Goal: Task Accomplishment & Management: Use online tool/utility

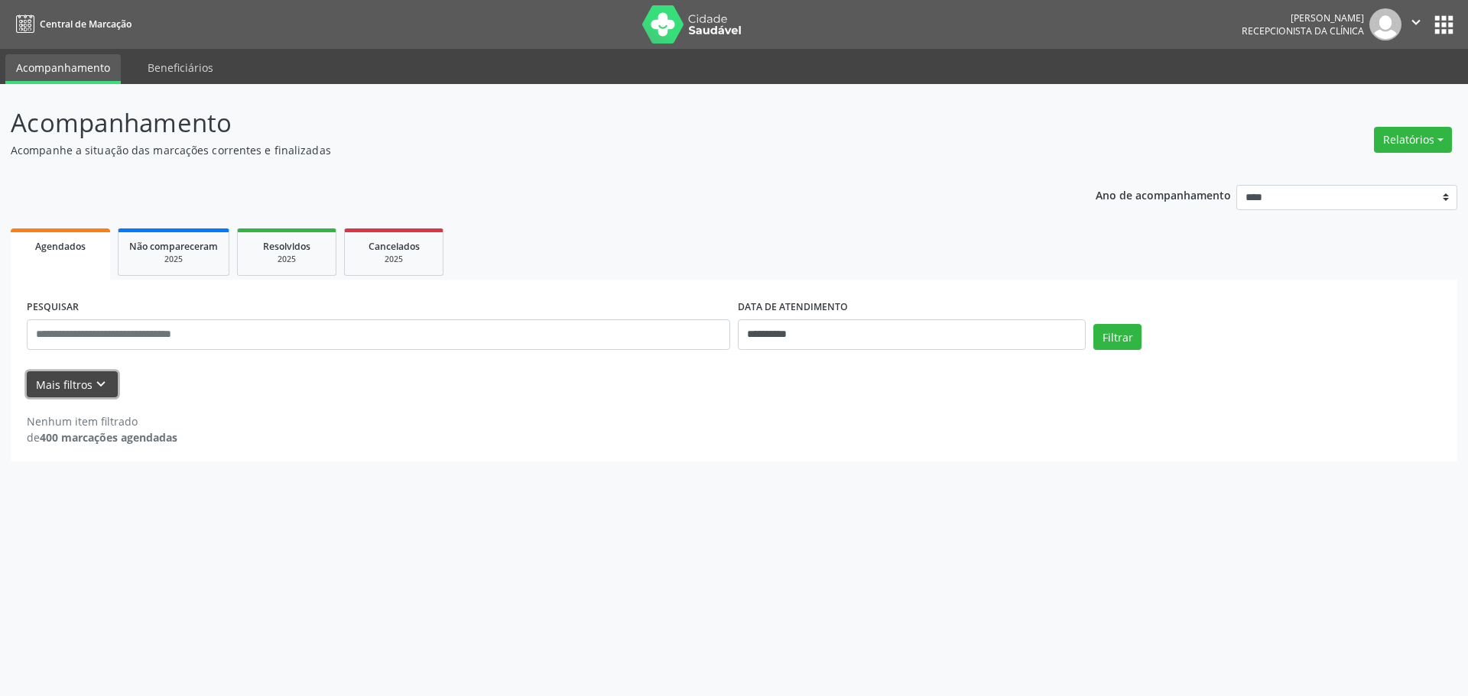
click at [102, 381] on icon "keyboard_arrow_down" at bounding box center [100, 384] width 17 height 17
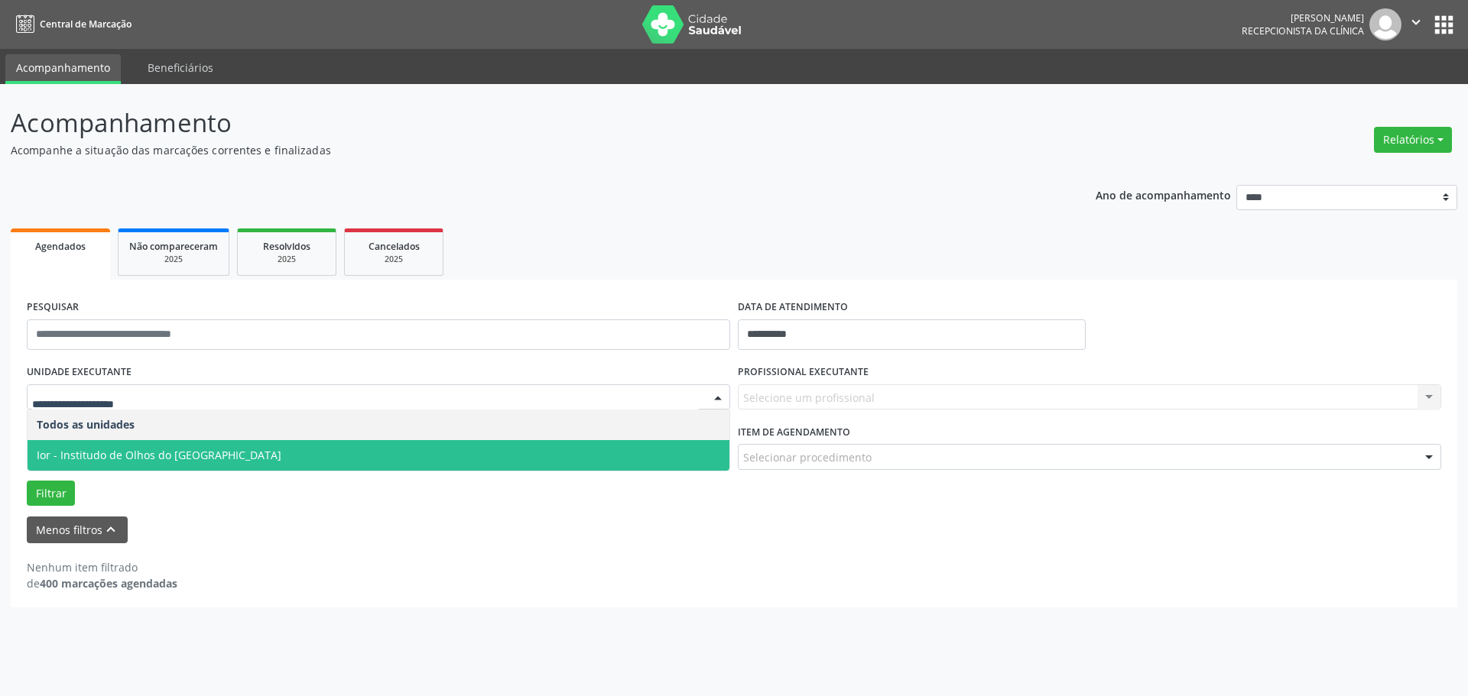
click at [86, 453] on span "Ior - Institudo de Olhos do [GEOGRAPHIC_DATA]" at bounding box center [159, 455] width 245 height 15
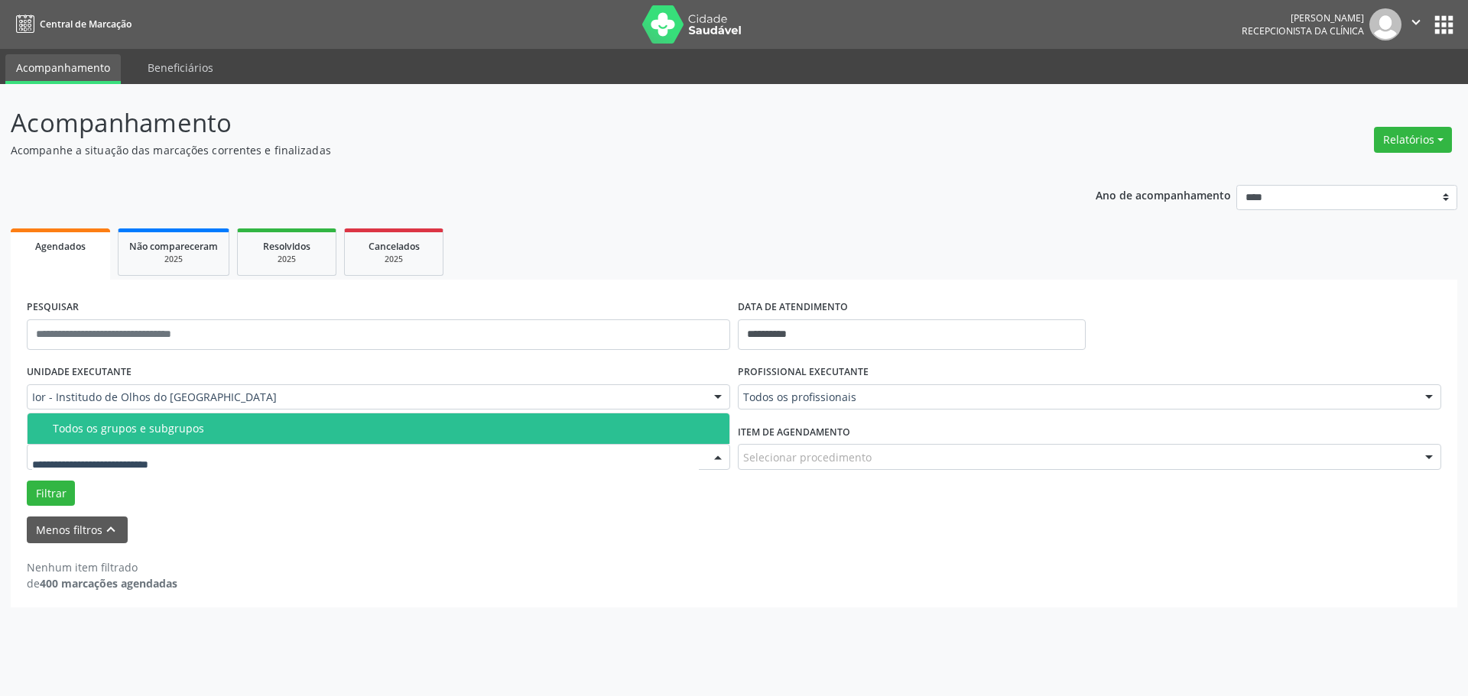
click at [88, 433] on div "Todos os grupos e subgrupos" at bounding box center [386, 429] width 667 height 12
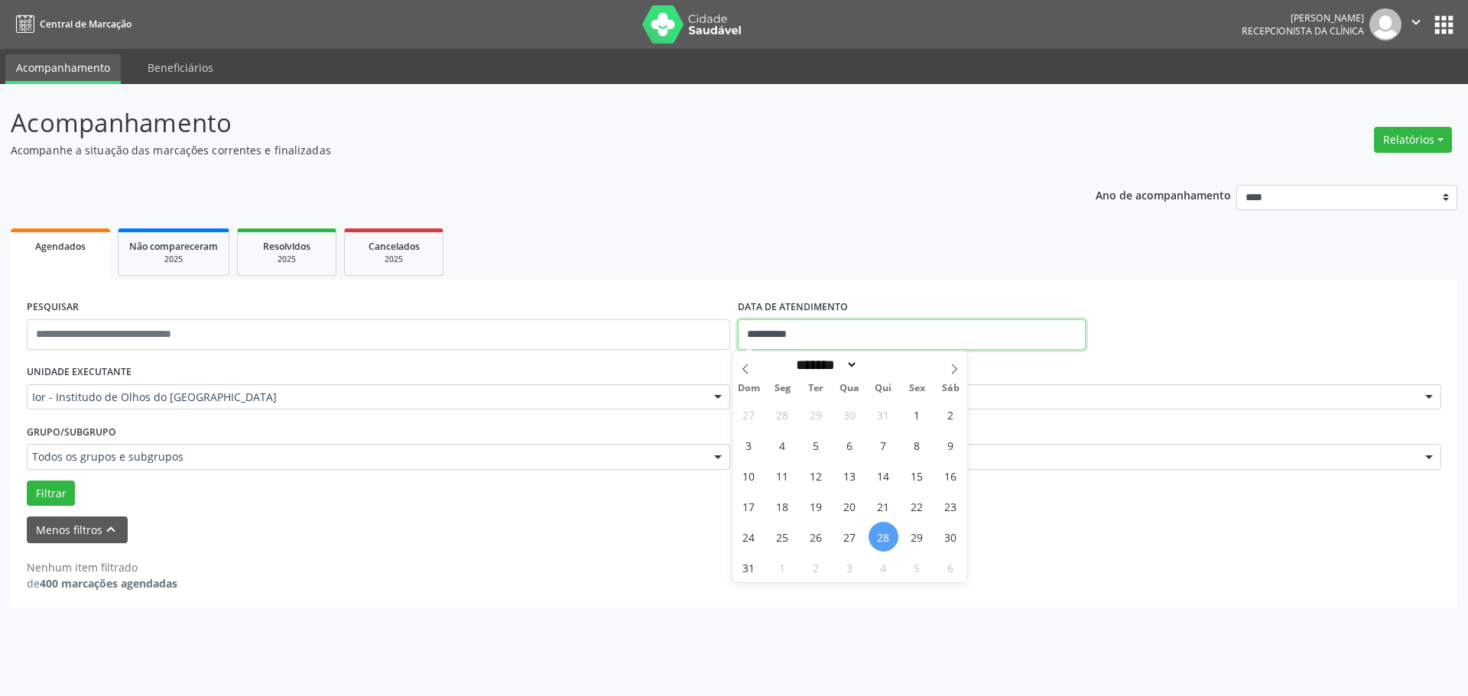
click at [754, 332] on input "**********" at bounding box center [912, 334] width 348 height 31
click at [952, 370] on icon at bounding box center [954, 369] width 11 height 11
select select "*"
click at [921, 417] on span "5" at bounding box center [917, 415] width 30 height 30
type input "**********"
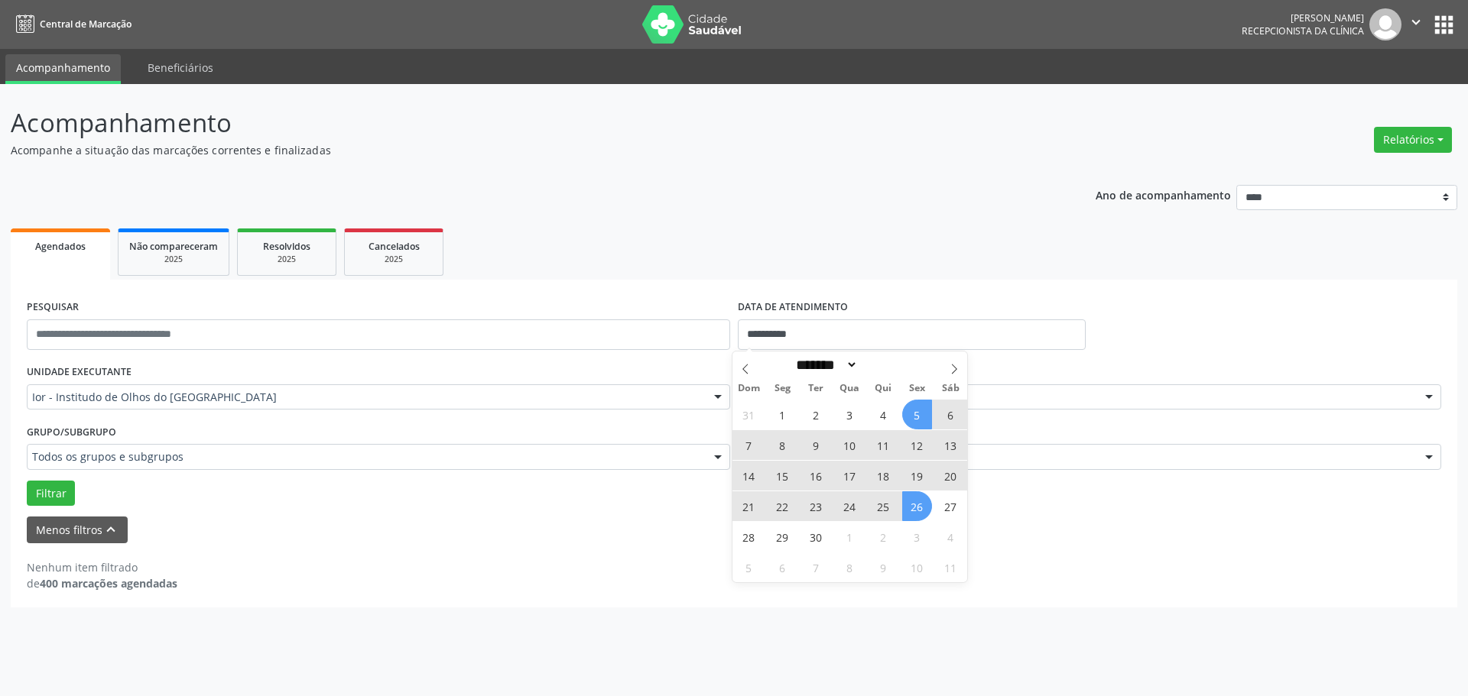
click at [923, 514] on span "26" at bounding box center [917, 506] width 30 height 30
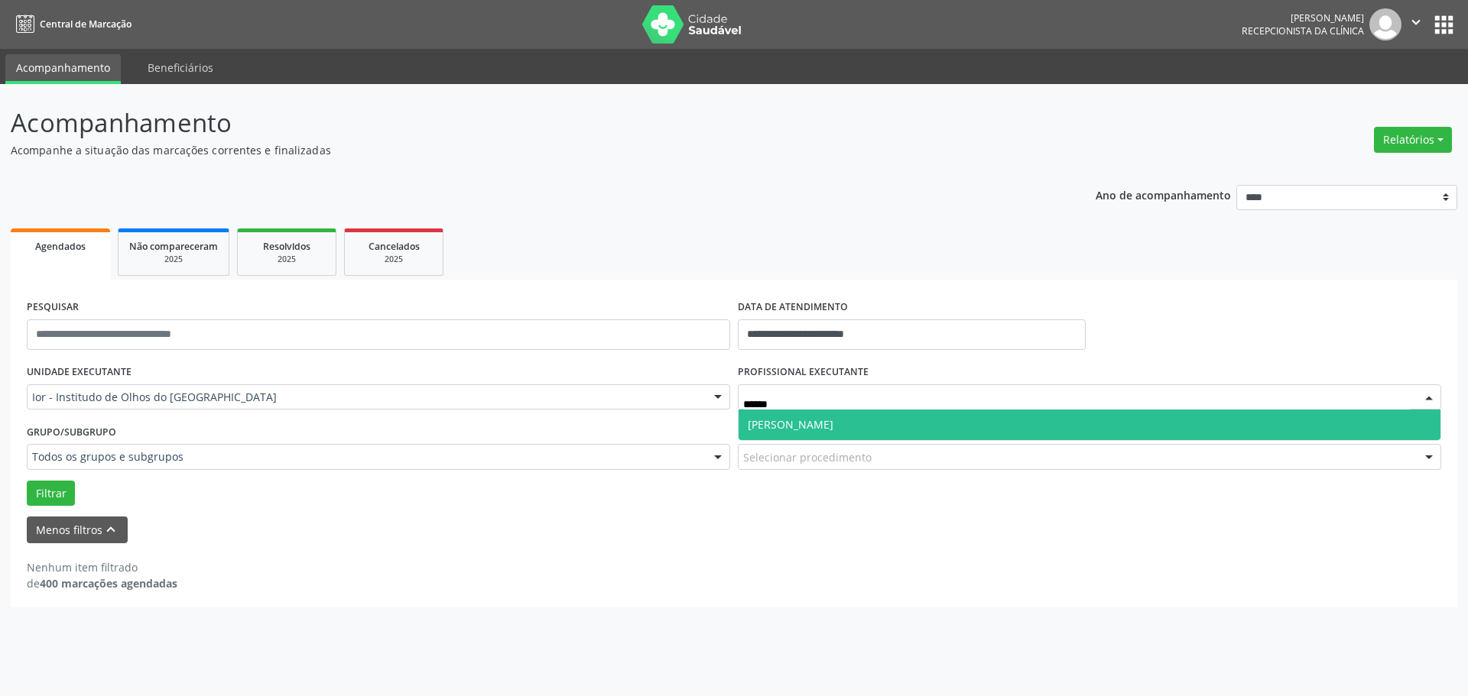
type input "*******"
click at [807, 431] on span "[PERSON_NAME]" at bounding box center [791, 424] width 86 height 15
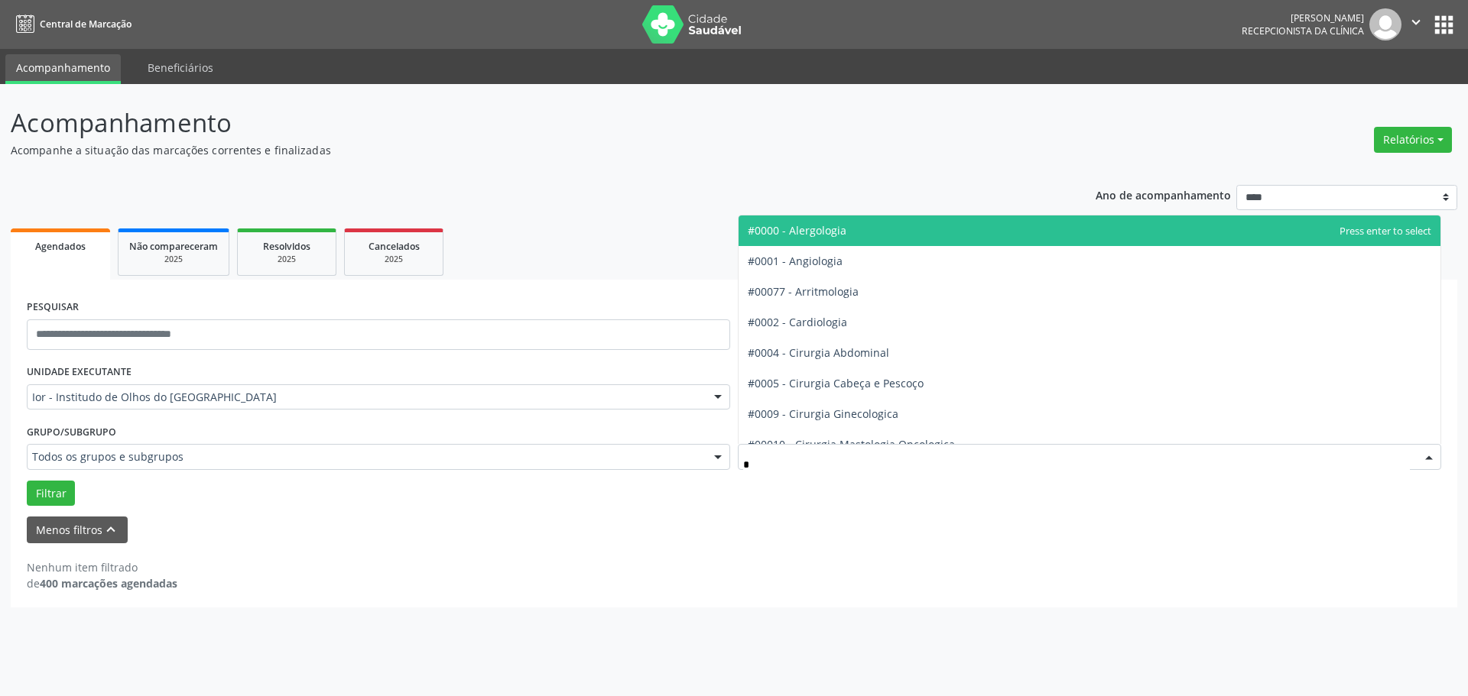
type input "**"
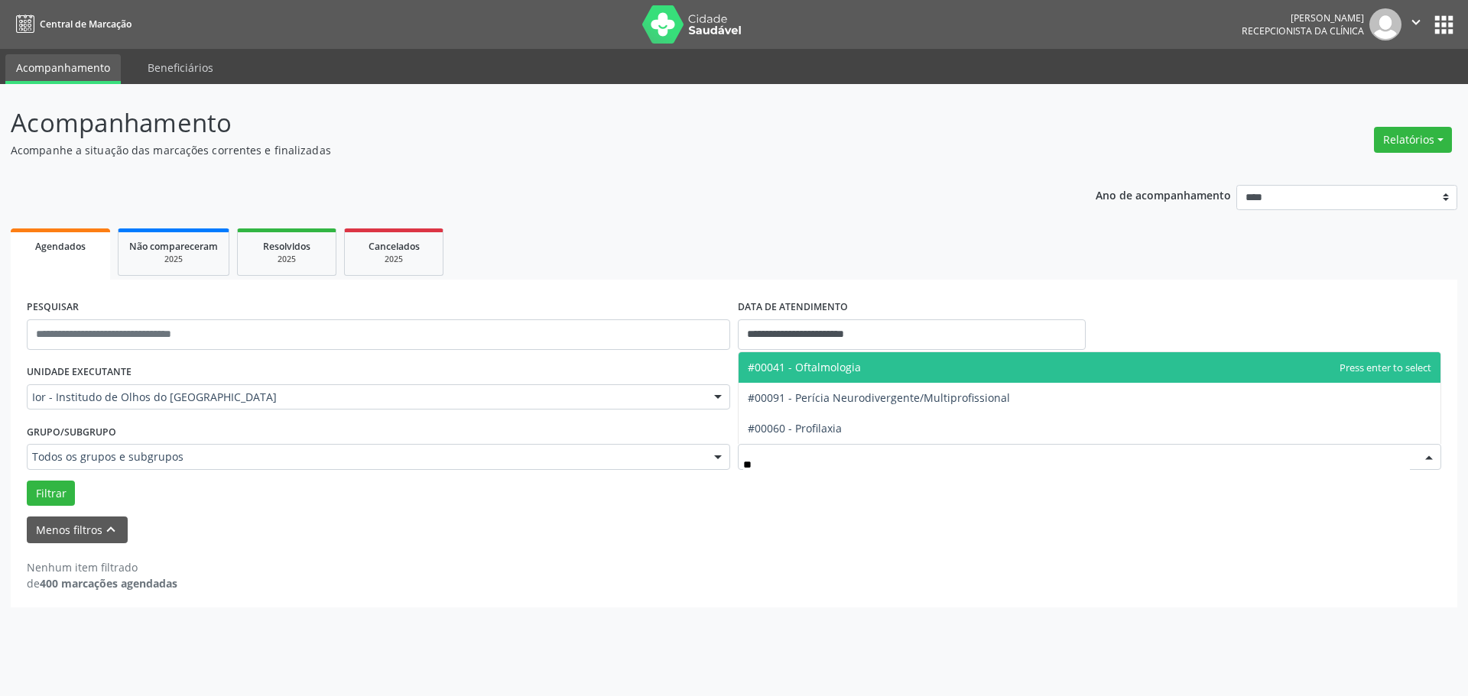
click at [810, 368] on span "#00041 - Oftalmologia" at bounding box center [804, 367] width 113 height 15
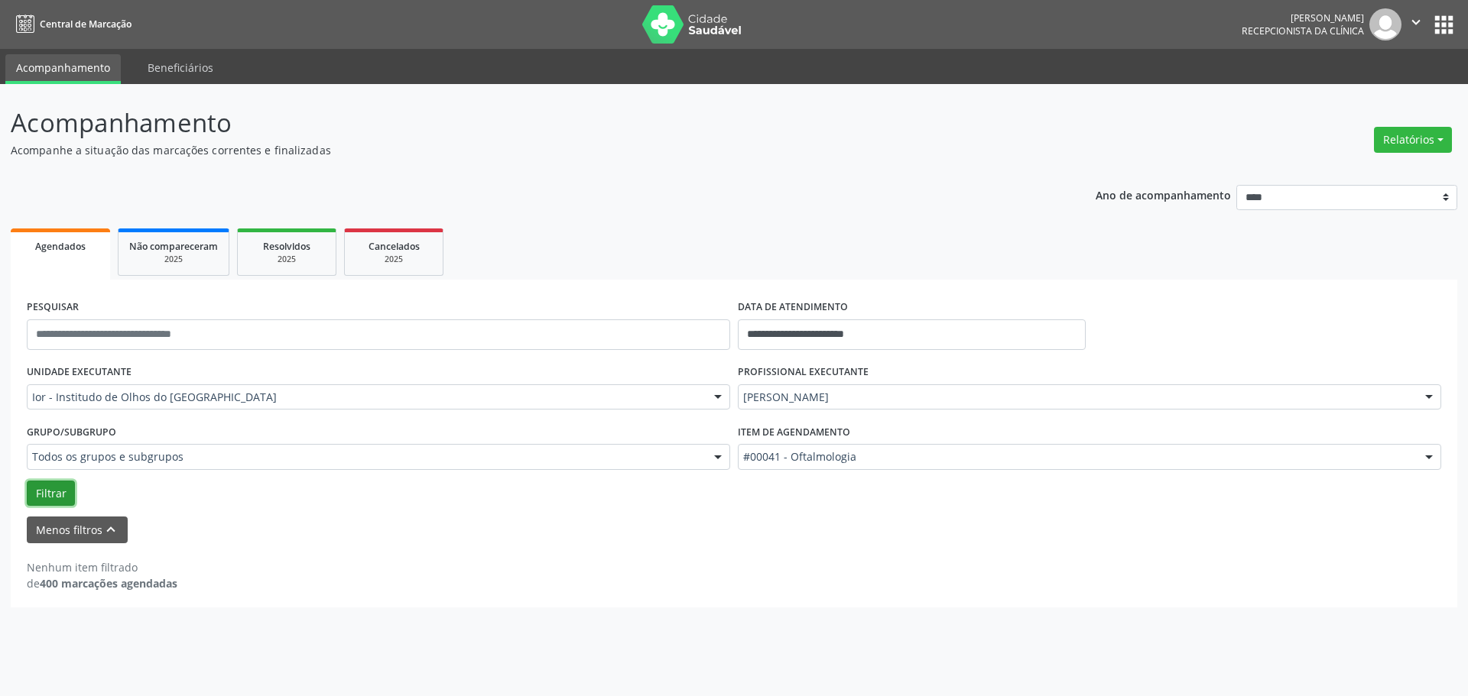
click at [47, 499] on button "Filtrar" at bounding box center [51, 494] width 48 height 26
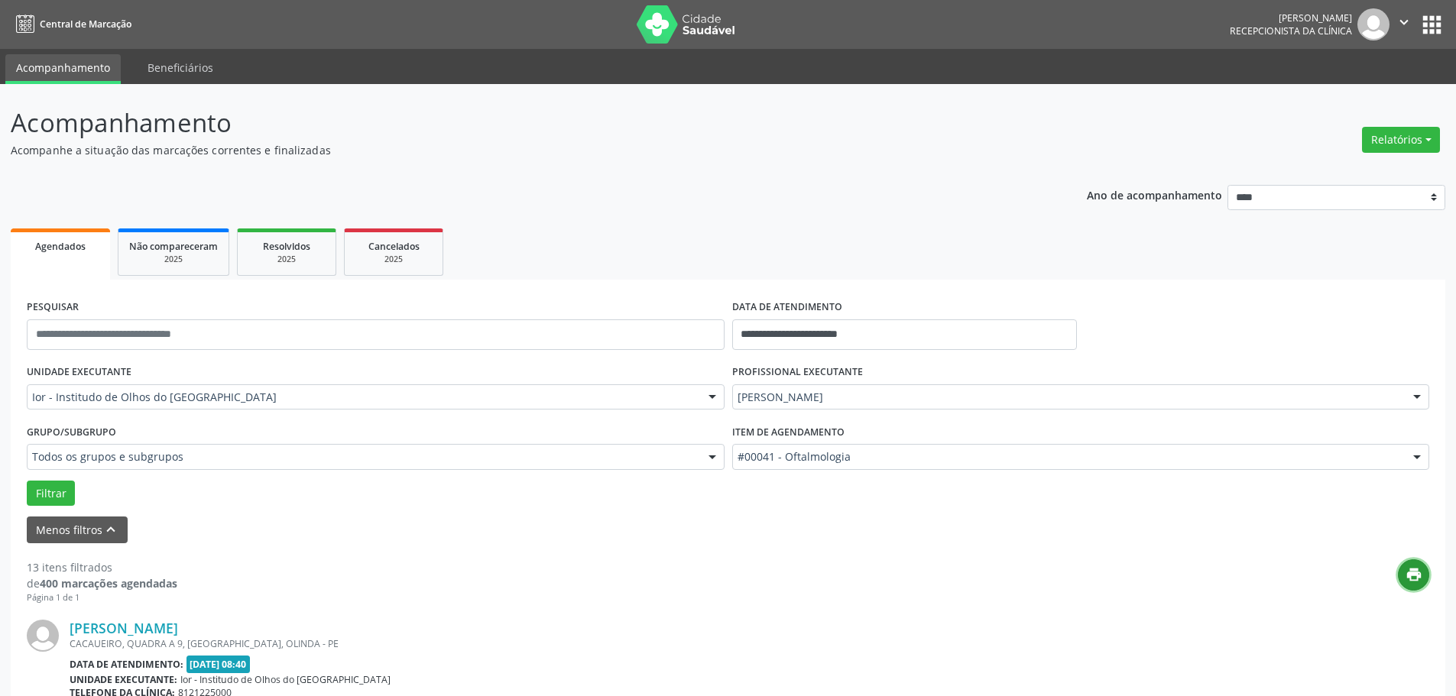
click at [1409, 572] on icon "print" at bounding box center [1414, 574] width 17 height 17
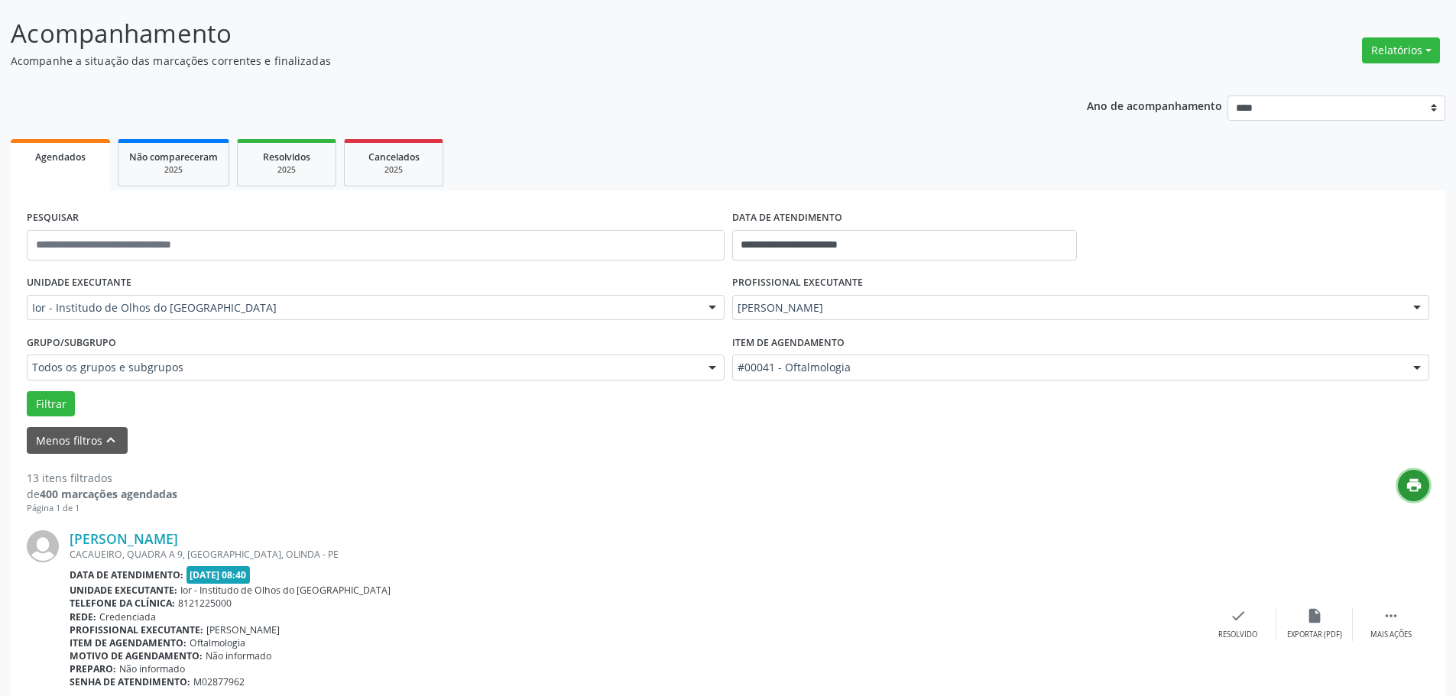
scroll to position [229, 0]
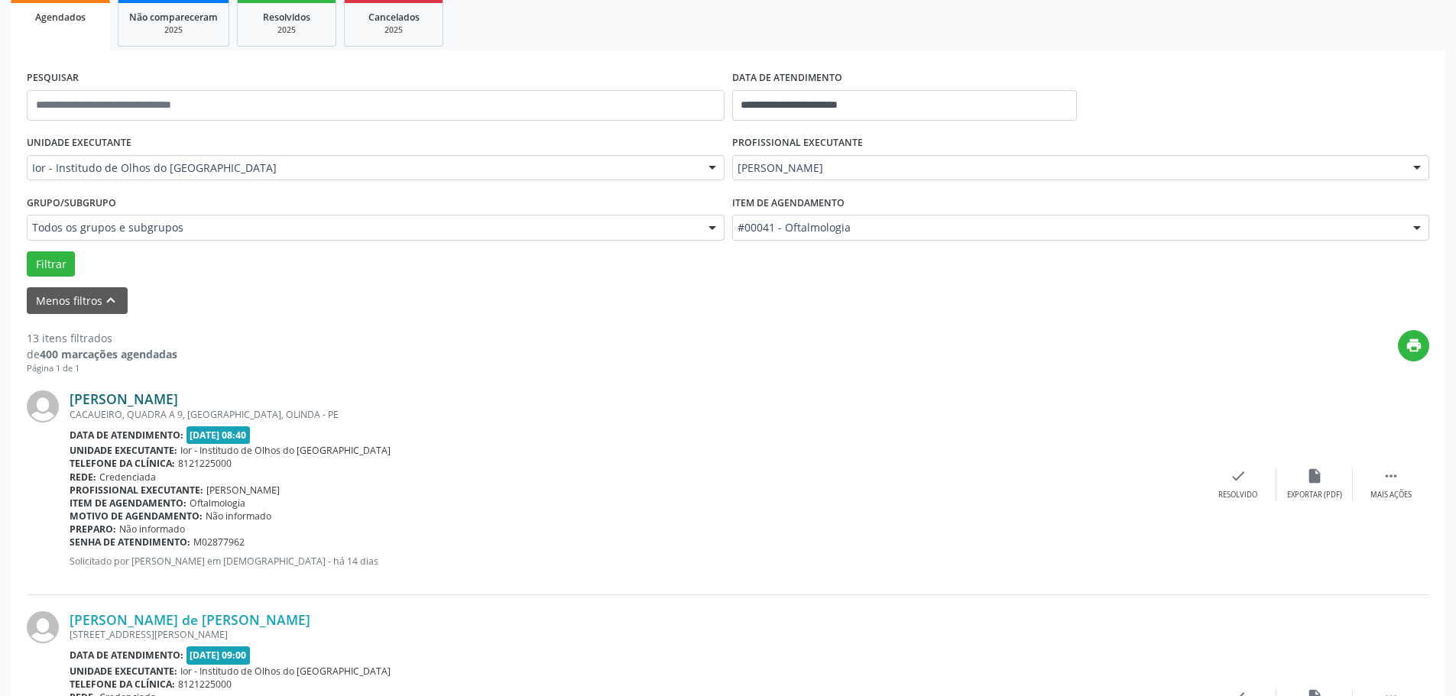
click at [163, 399] on link "[PERSON_NAME]" at bounding box center [124, 399] width 109 height 17
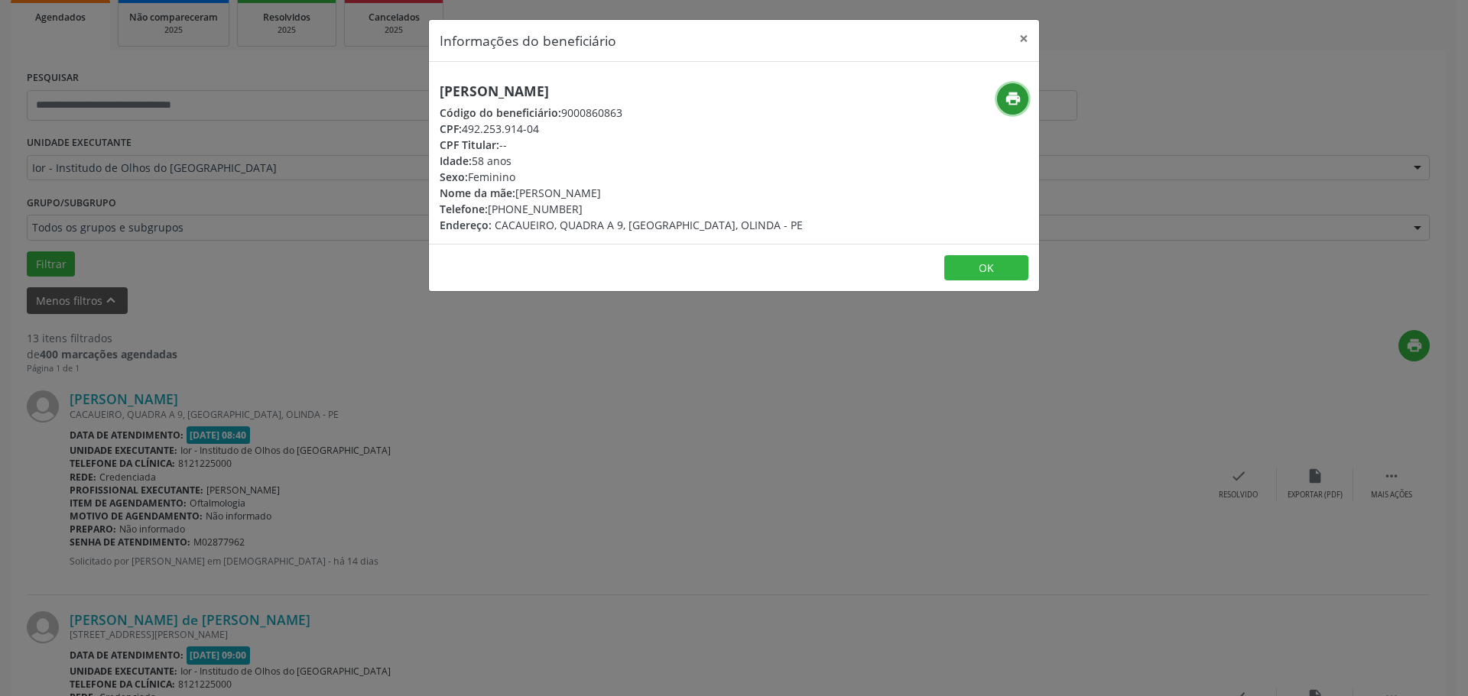
click at [1010, 105] on icon "print" at bounding box center [1012, 98] width 17 height 17
click at [1032, 32] on button "×" at bounding box center [1023, 38] width 31 height 37
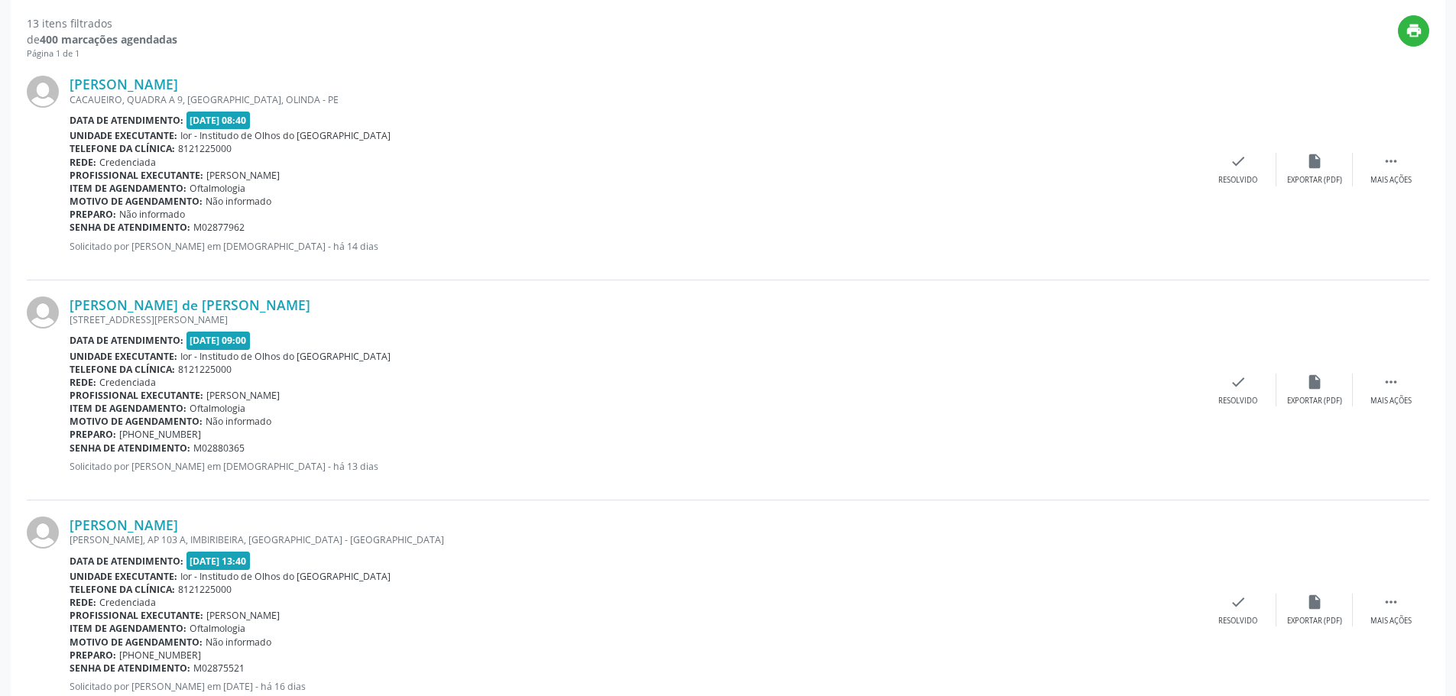
scroll to position [611, 0]
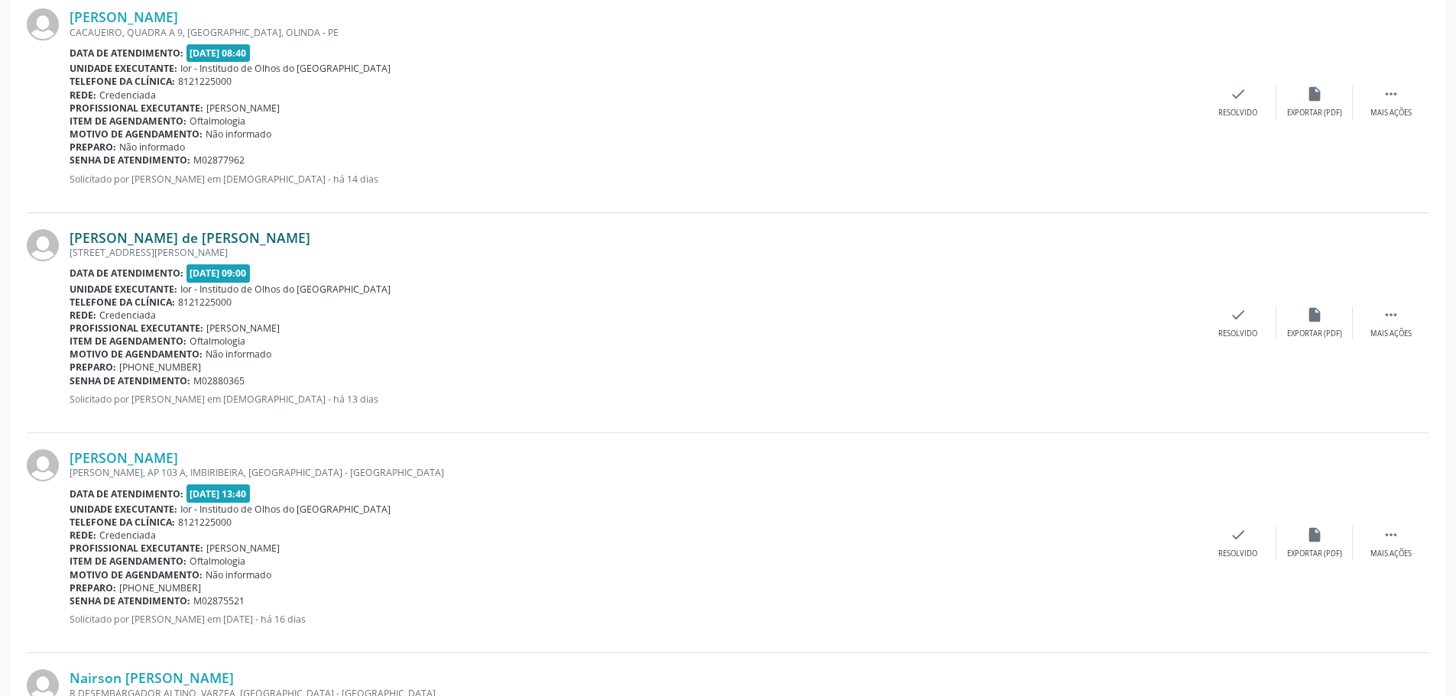
click at [112, 236] on link "[PERSON_NAME] de [PERSON_NAME]" at bounding box center [190, 237] width 241 height 17
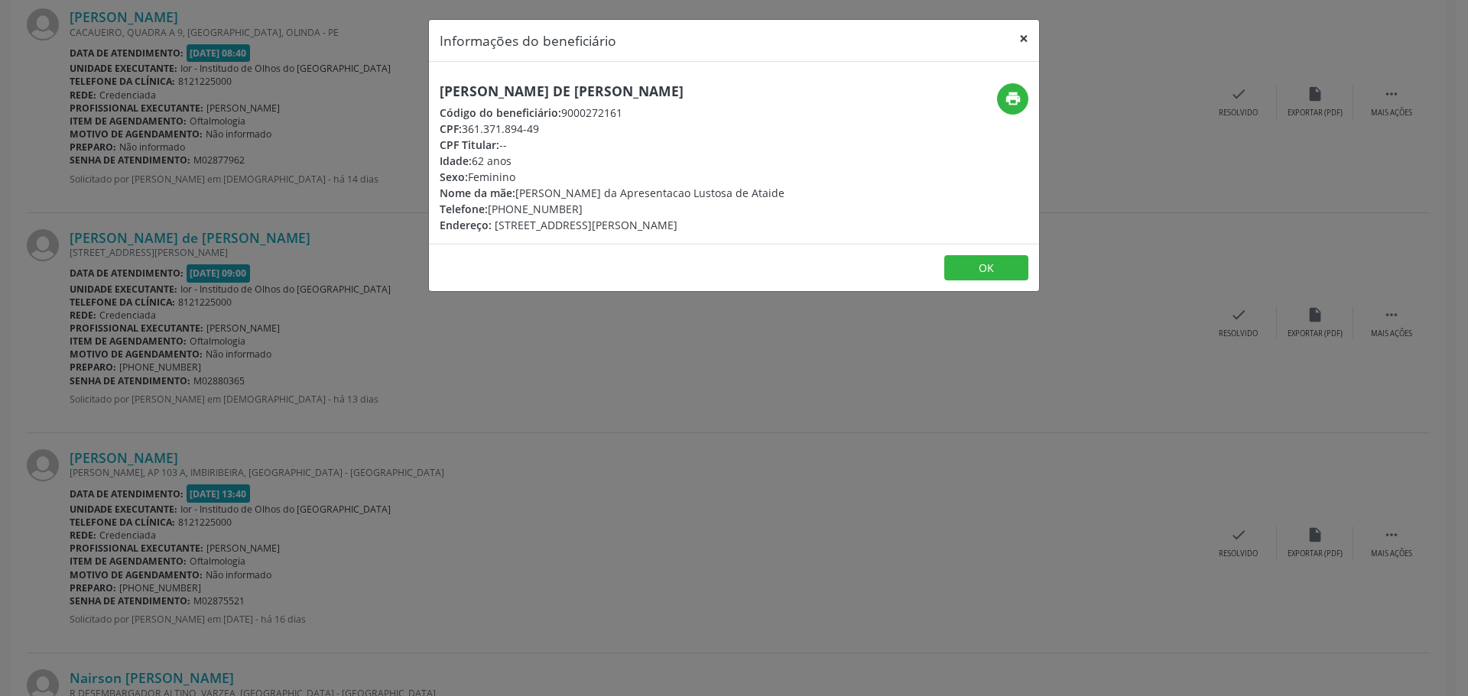
click at [1022, 37] on button "×" at bounding box center [1023, 38] width 31 height 37
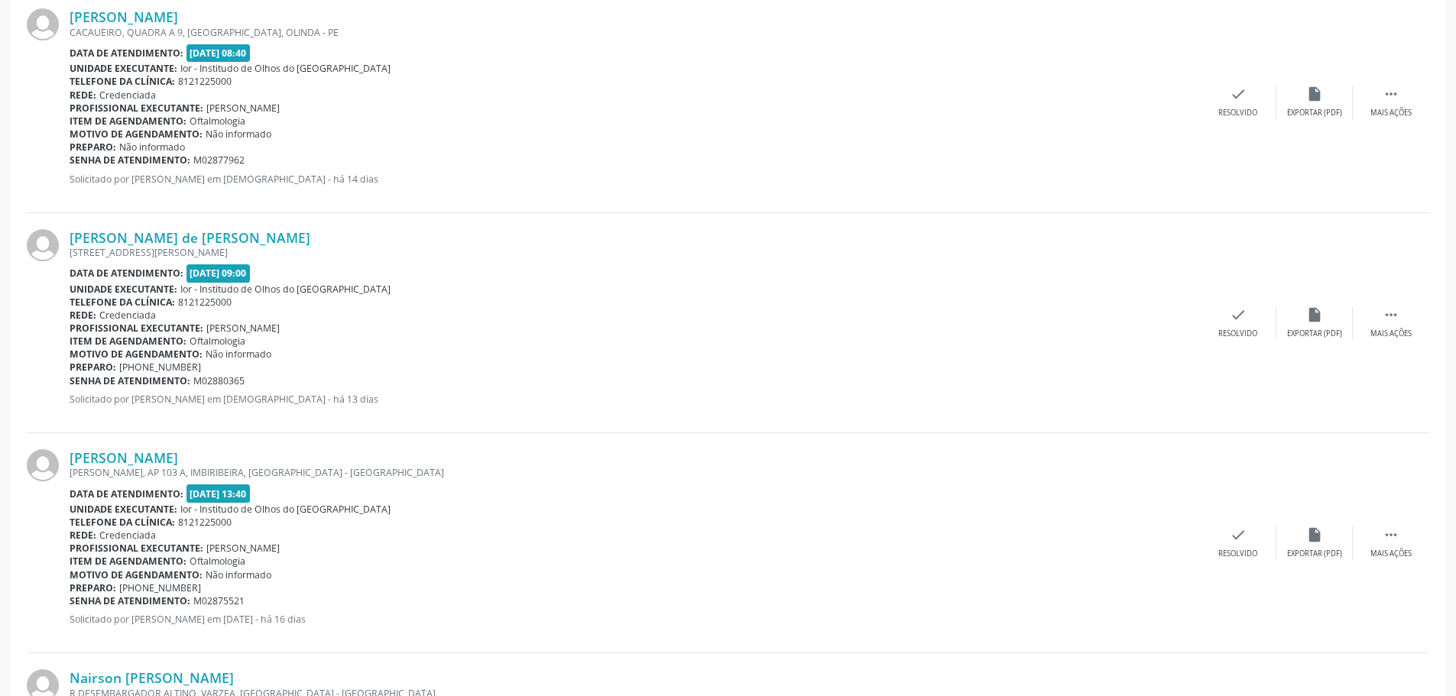
scroll to position [841, 0]
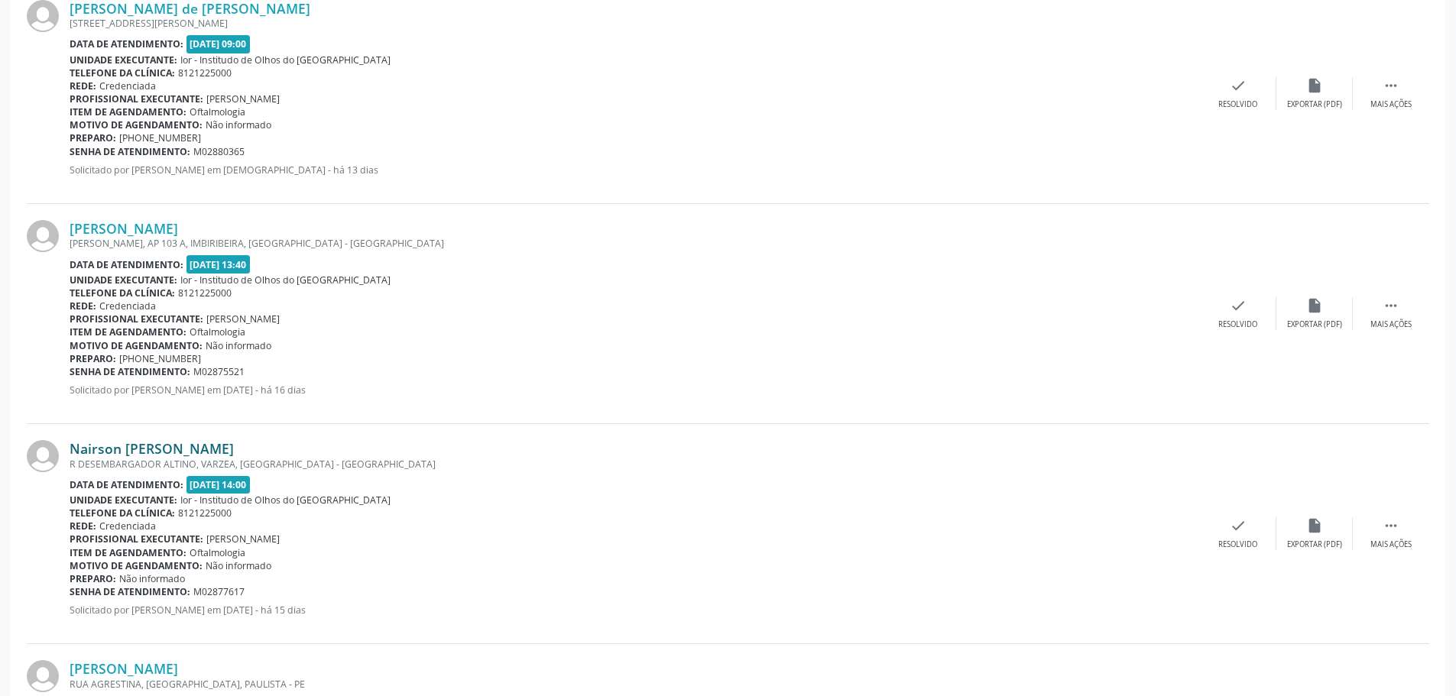
click at [135, 451] on link "Nairson [PERSON_NAME]" at bounding box center [152, 448] width 164 height 17
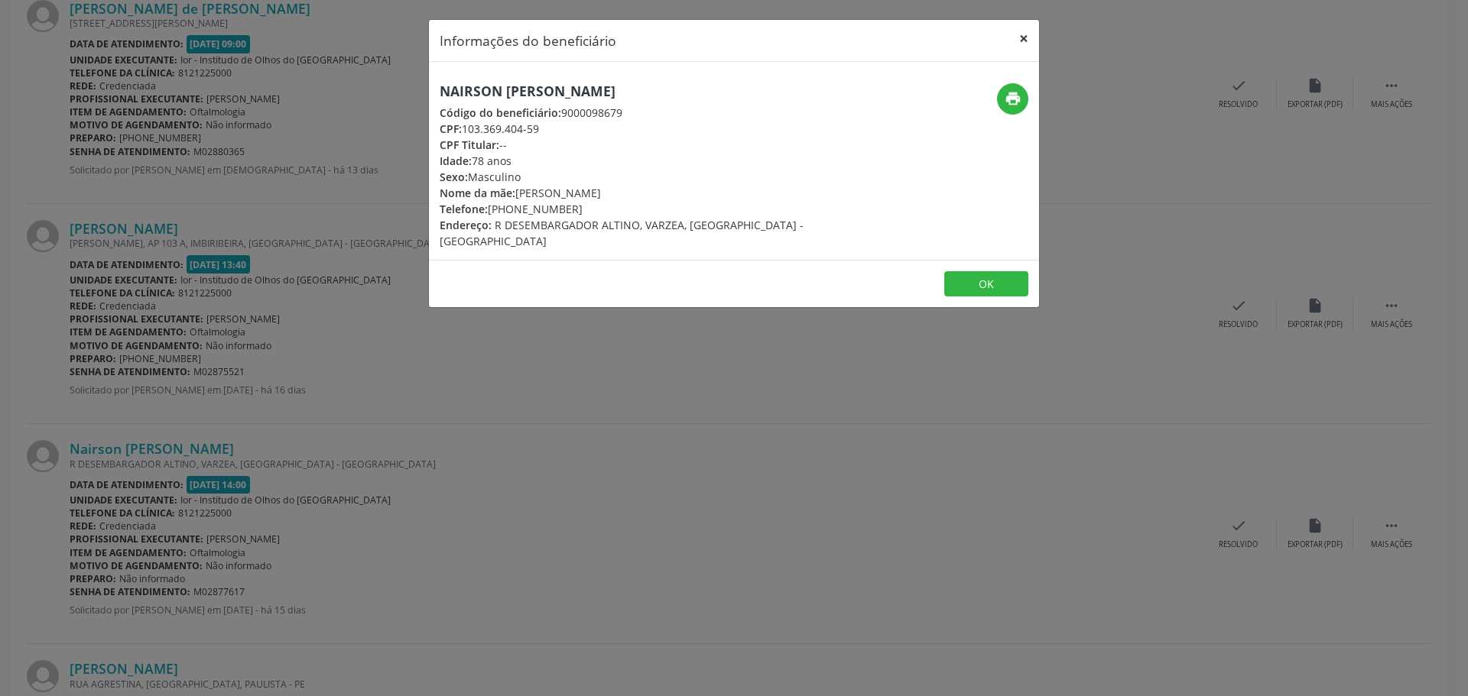
click at [1026, 41] on button "×" at bounding box center [1023, 38] width 31 height 37
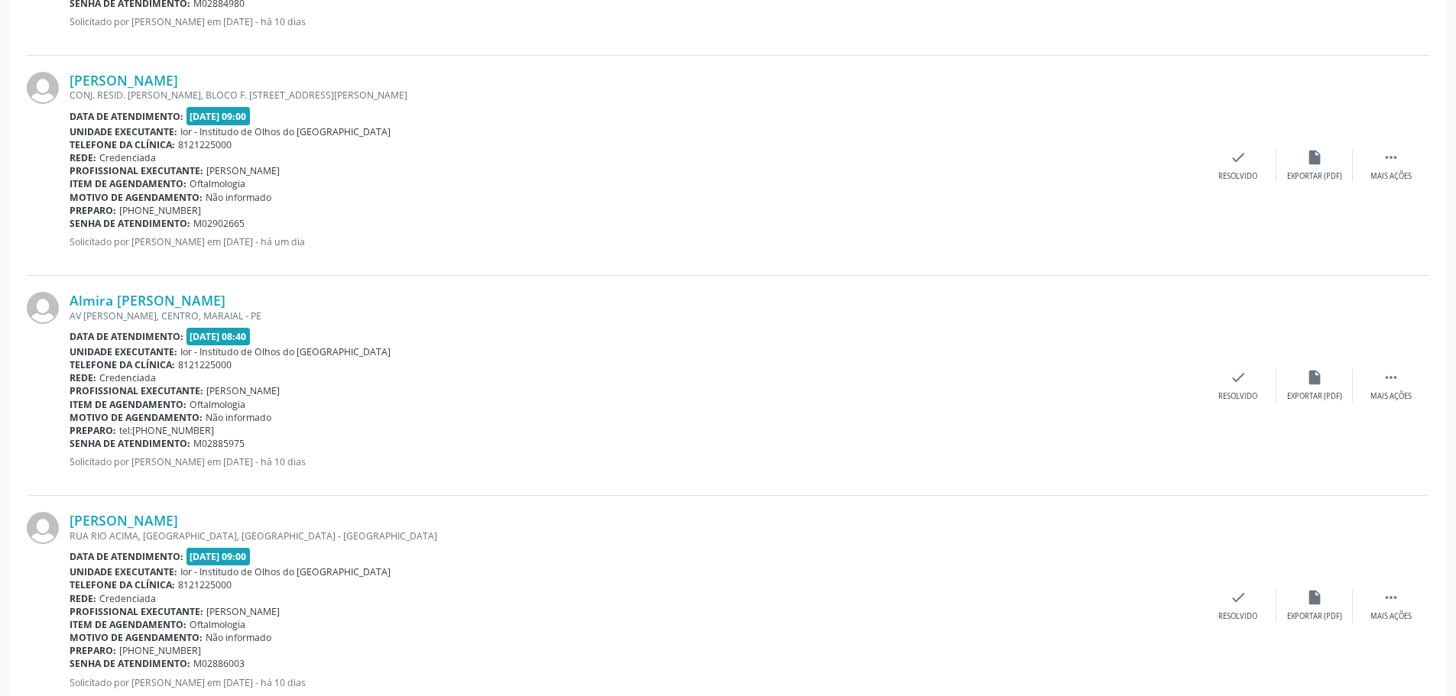
scroll to position [2798, 0]
